Goal: Task Accomplishment & Management: Use online tool/utility

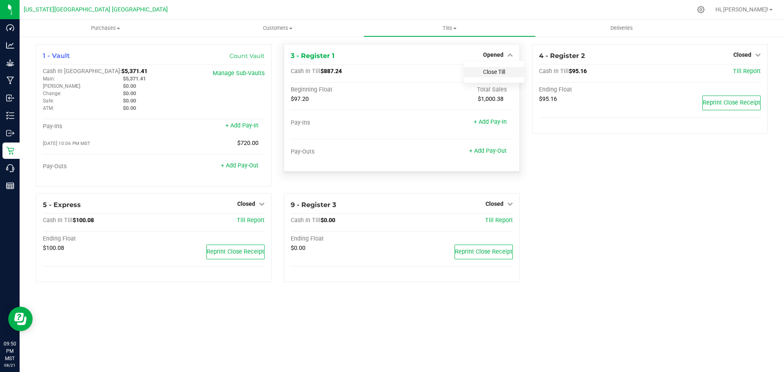
click at [505, 74] on link "Close Till" at bounding box center [494, 72] width 22 height 7
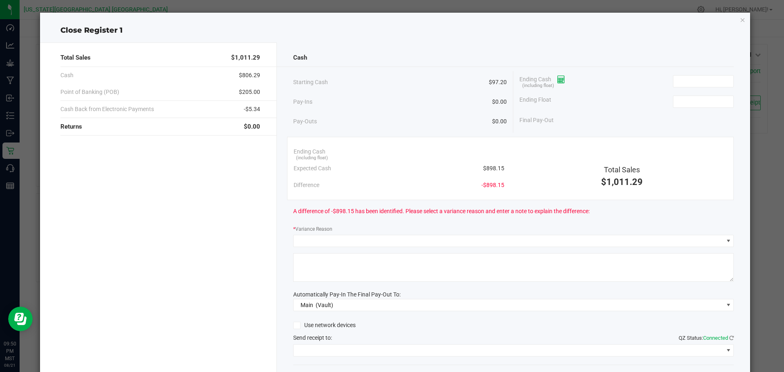
click at [558, 79] on icon at bounding box center [562, 80] width 8 height 6
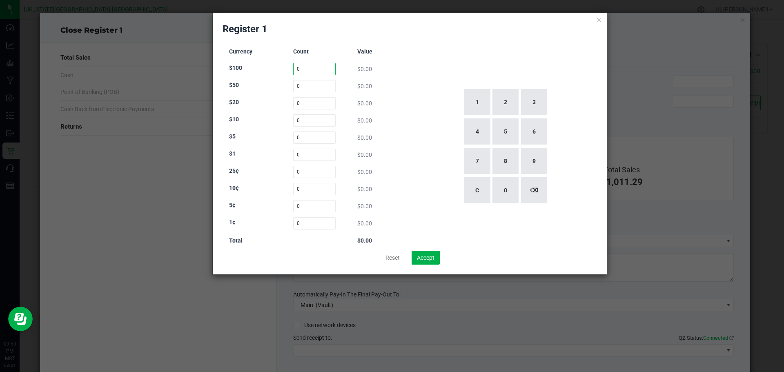
click at [316, 67] on input "0" at bounding box center [314, 69] width 43 height 12
click at [540, 100] on button "3" at bounding box center [534, 102] width 26 height 26
type input "3"
click at [297, 84] on input "0" at bounding box center [314, 86] width 43 height 12
click at [481, 103] on button "1" at bounding box center [477, 102] width 26 height 26
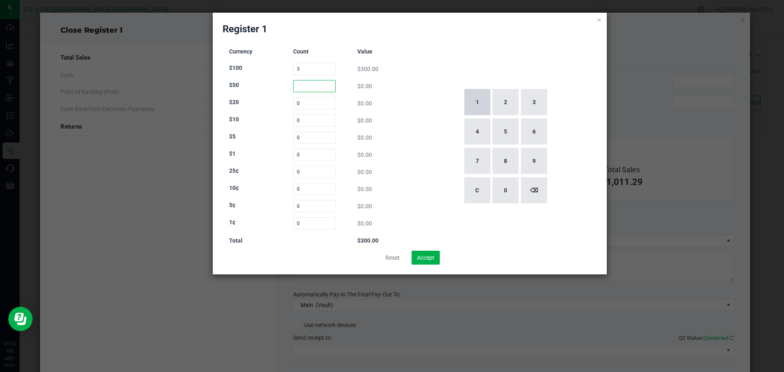
type input "1"
click at [298, 103] on input "0" at bounding box center [314, 103] width 43 height 12
click at [507, 104] on button "2" at bounding box center [506, 102] width 26 height 26
click at [500, 99] on button "2" at bounding box center [506, 102] width 26 height 26
type input "22"
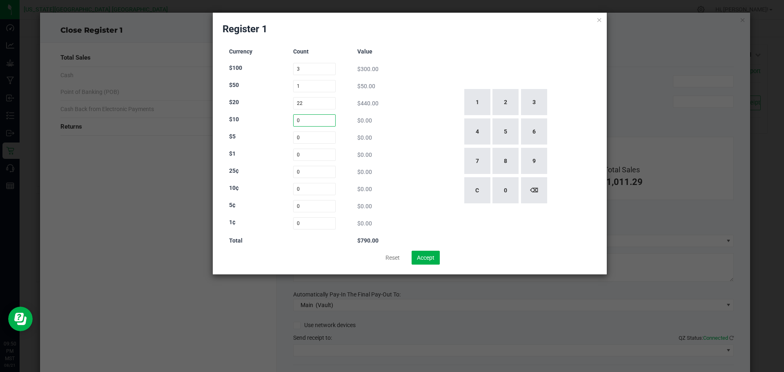
click at [298, 121] on input "0" at bounding box center [314, 120] width 43 height 12
click at [474, 131] on button "4" at bounding box center [477, 131] width 26 height 26
type input "4"
click at [301, 140] on input "0" at bounding box center [314, 138] width 43 height 12
click at [498, 96] on button "2" at bounding box center [506, 102] width 26 height 26
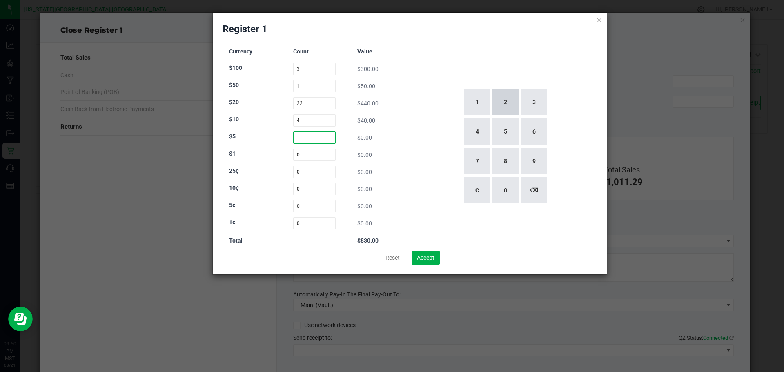
type input "2"
click at [300, 156] on input "0" at bounding box center [314, 155] width 43 height 12
click at [531, 109] on button "3" at bounding box center [534, 102] width 26 height 26
type input "3"
click at [489, 189] on button "C" at bounding box center [477, 190] width 26 height 26
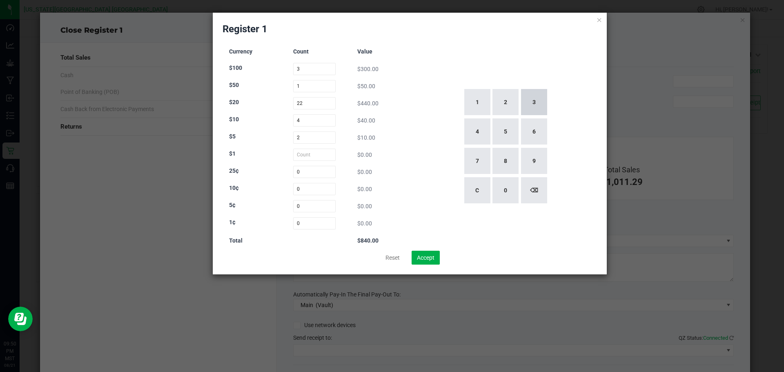
click at [538, 103] on button "3" at bounding box center [534, 102] width 26 height 26
click at [498, 191] on button "0" at bounding box center [506, 190] width 26 height 26
type input "30"
click at [410, 141] on div "Currency Count Value $100 3 $300.00 $50 1 $50.00 $20 22 $440.00 $10 4 $40.00 $5…" at bounding box center [410, 146] width 375 height 209
click at [304, 172] on input "0" at bounding box center [314, 172] width 43 height 12
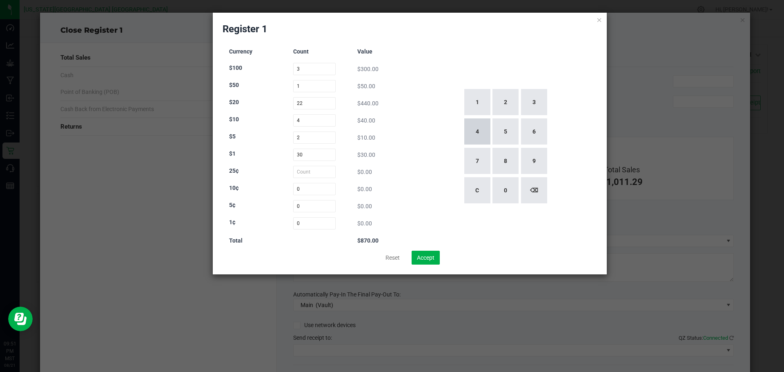
click at [476, 134] on button "4" at bounding box center [477, 131] width 26 height 26
click at [502, 186] on button "0" at bounding box center [506, 190] width 26 height 26
type input "40"
click at [299, 189] on input "0" at bounding box center [314, 189] width 43 height 12
click at [477, 105] on button "1" at bounding box center [477, 102] width 26 height 26
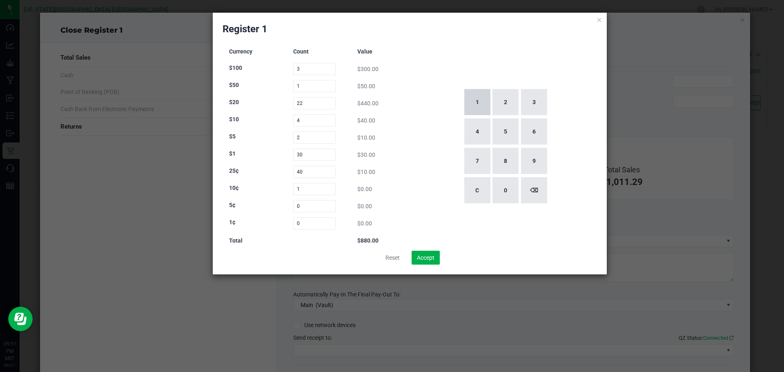
click at [479, 104] on button "1" at bounding box center [477, 102] width 26 height 26
click at [533, 138] on button "6" at bounding box center [534, 131] width 26 height 26
type input "116"
click at [298, 206] on input "0" at bounding box center [314, 206] width 43 height 12
click at [472, 98] on button "1" at bounding box center [477, 102] width 26 height 26
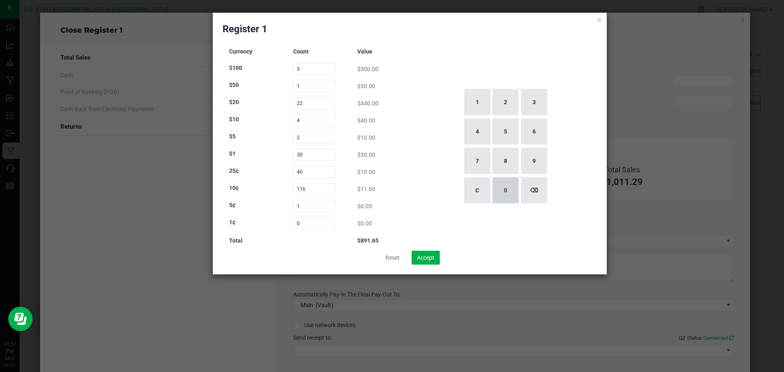
click at [497, 201] on button "0" at bounding box center [506, 190] width 26 height 26
click at [506, 131] on button "5" at bounding box center [506, 131] width 26 height 26
type input "105"
click at [304, 224] on input "0" at bounding box center [314, 223] width 43 height 12
click at [489, 97] on button "1" at bounding box center [477, 102] width 26 height 26
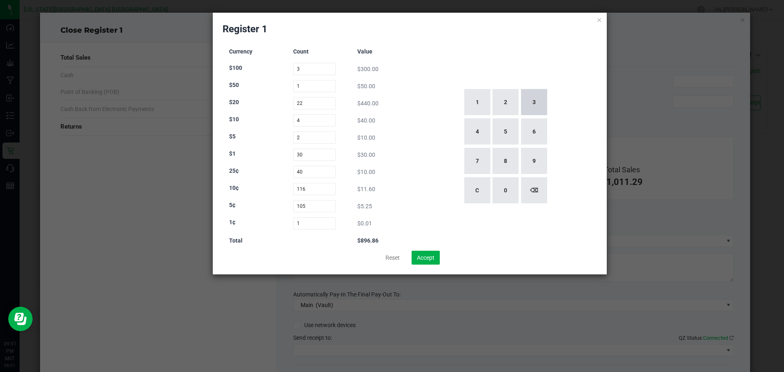
click at [534, 104] on button "3" at bounding box center [534, 102] width 26 height 26
click at [475, 101] on button "1" at bounding box center [477, 102] width 26 height 26
type input "131"
click at [428, 197] on div "1 2 3 4 5 6 7 8 9 C 0 ⌫" at bounding box center [505, 146] width 184 height 209
click at [428, 261] on button "Accept" at bounding box center [426, 258] width 28 height 14
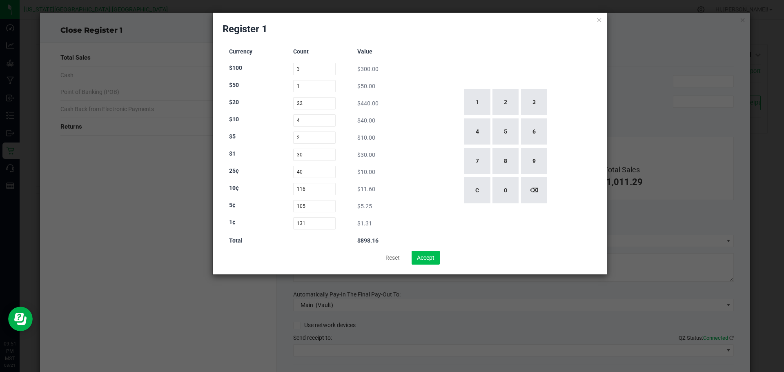
type input "$898.16"
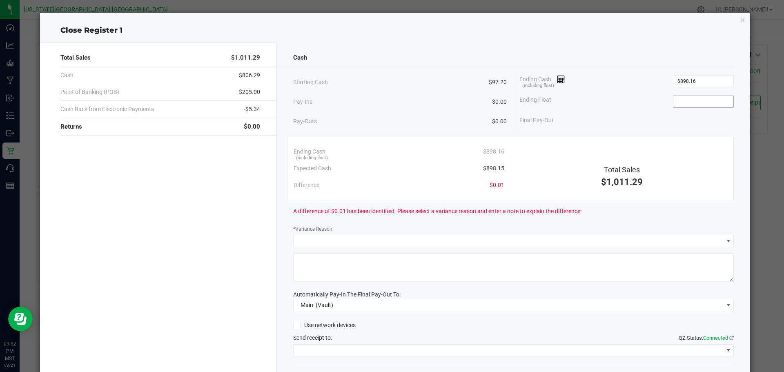
click at [702, 100] on input at bounding box center [704, 101] width 60 height 11
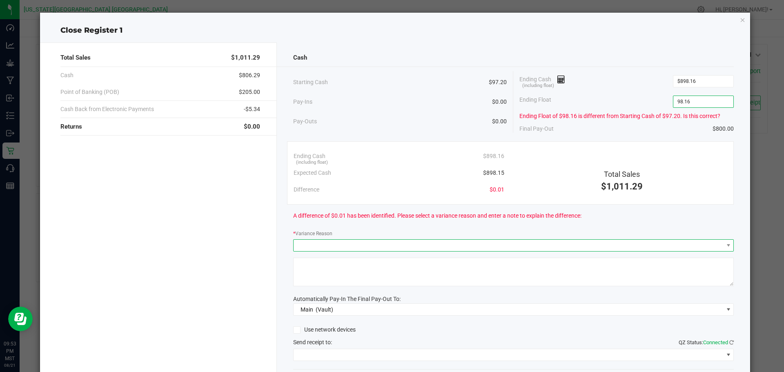
click at [336, 241] on span at bounding box center [509, 245] width 430 height 11
type input "$98.16"
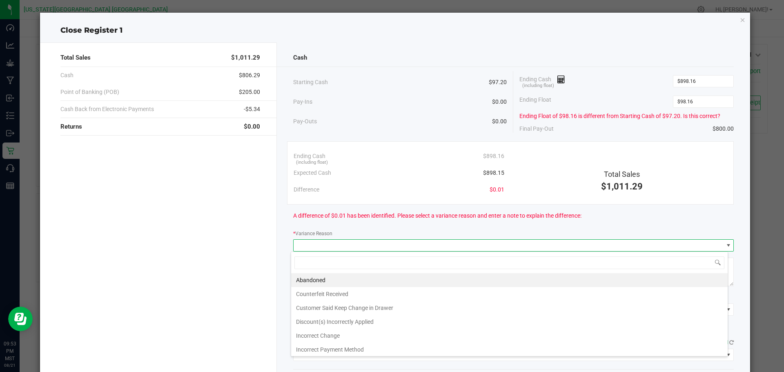
scroll to position [12, 437]
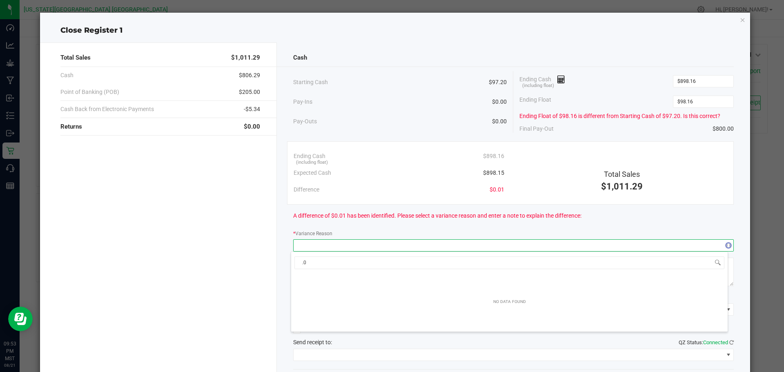
type input "."
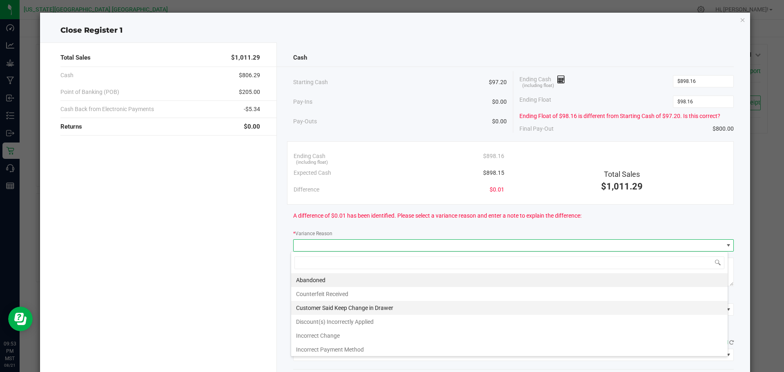
click at [359, 306] on li "Customer Said Keep Change in Drawer" at bounding box center [509, 308] width 437 height 14
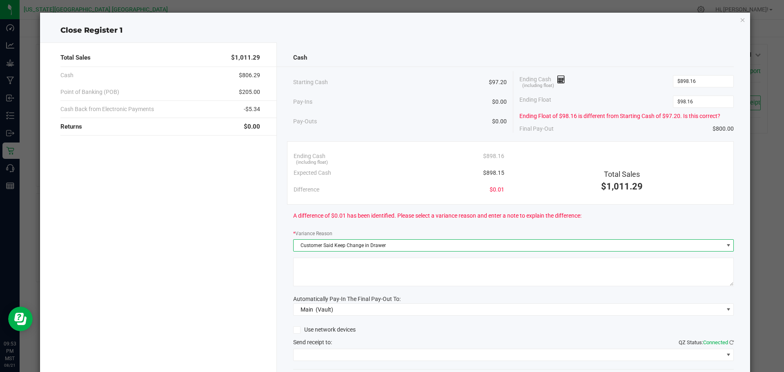
click at [323, 274] on textarea at bounding box center [513, 272] width 441 height 29
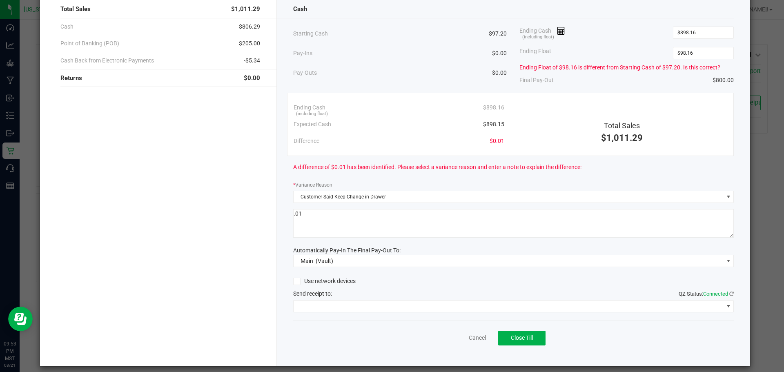
scroll to position [56, 0]
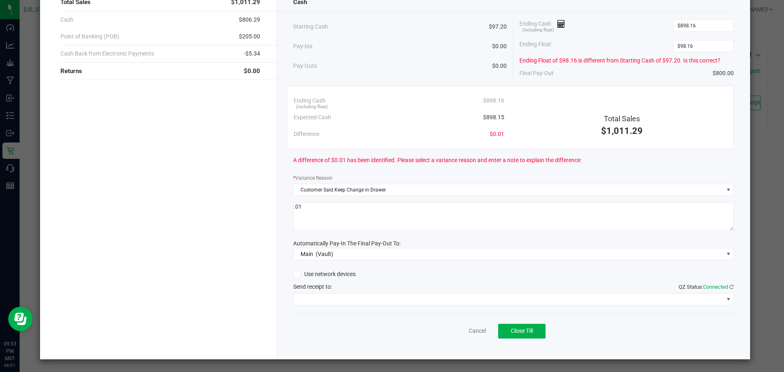
type textarea ".01"
click at [335, 303] on span at bounding box center [509, 299] width 430 height 11
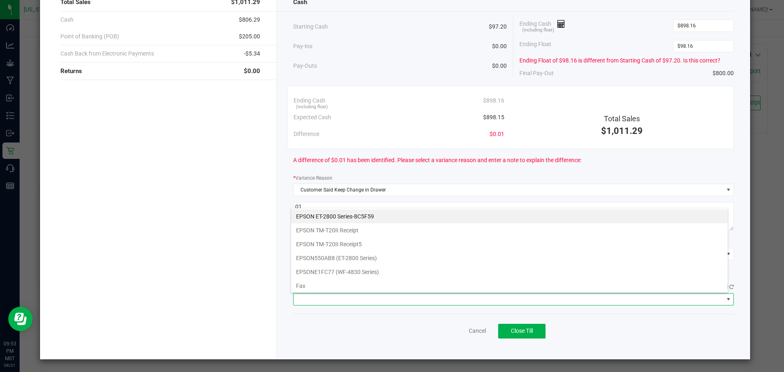
scroll to position [12, 437]
click at [348, 243] on Receipt5 "EPSON TM-T20II Receipt5" at bounding box center [509, 244] width 437 height 14
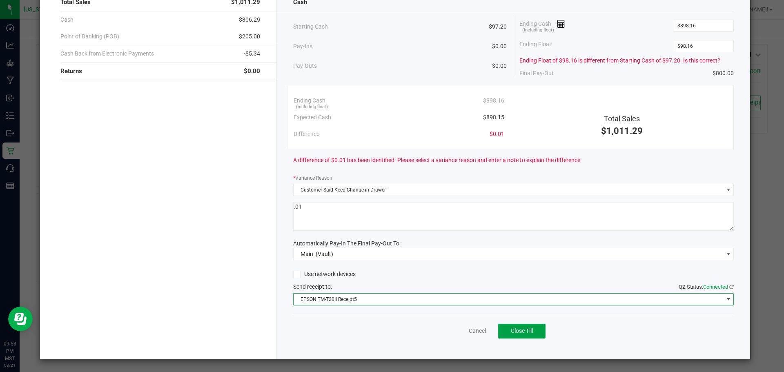
click at [518, 330] on span "Close Till" at bounding box center [522, 331] width 22 height 7
click at [556, 332] on span "Reprint Closing Receipt" at bounding box center [536, 331] width 58 height 7
click at [518, 363] on ngb-modal-window "Close Register 1 Total Sales $1,011.29 Cash $806.29 Point of Banking (POB) $205…" at bounding box center [395, 186] width 790 height 372
click at [536, 330] on span "Reprint Closing Receipt" at bounding box center [536, 331] width 58 height 7
